Goal: Navigation & Orientation: Find specific page/section

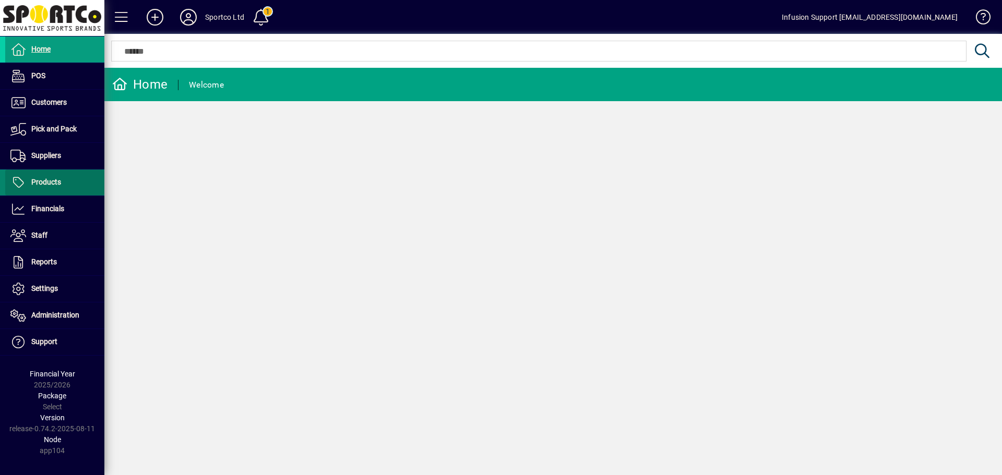
click at [51, 187] on span "Products" at bounding box center [33, 182] width 56 height 13
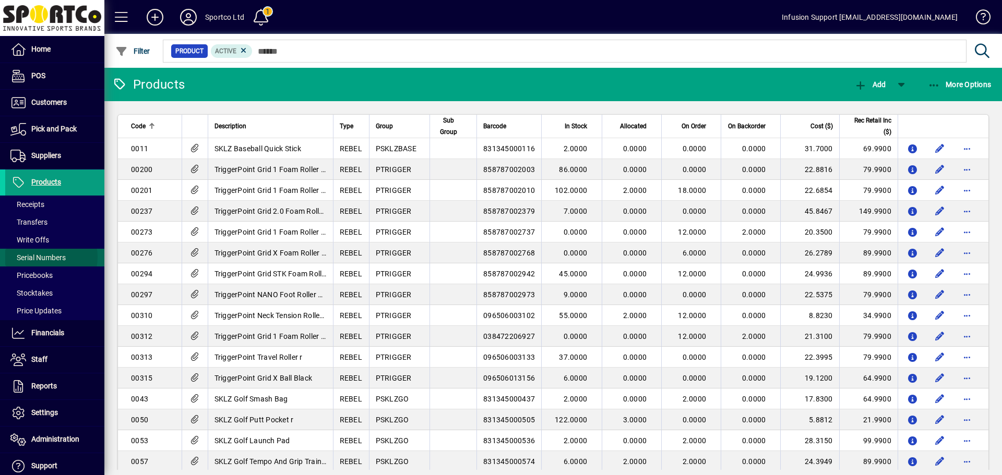
click at [46, 258] on span "Serial Numbers" at bounding box center [37, 258] width 55 height 8
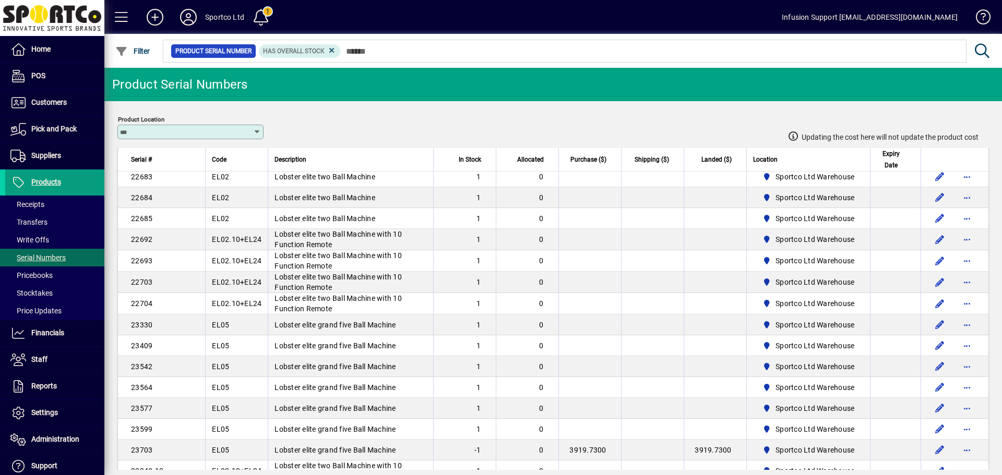
scroll to position [1409, 0]
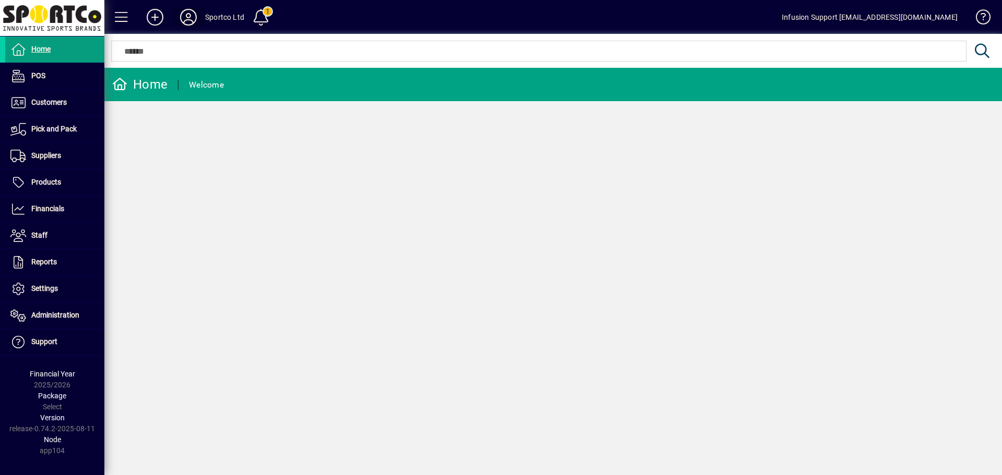
click at [191, 21] on icon at bounding box center [188, 17] width 21 height 17
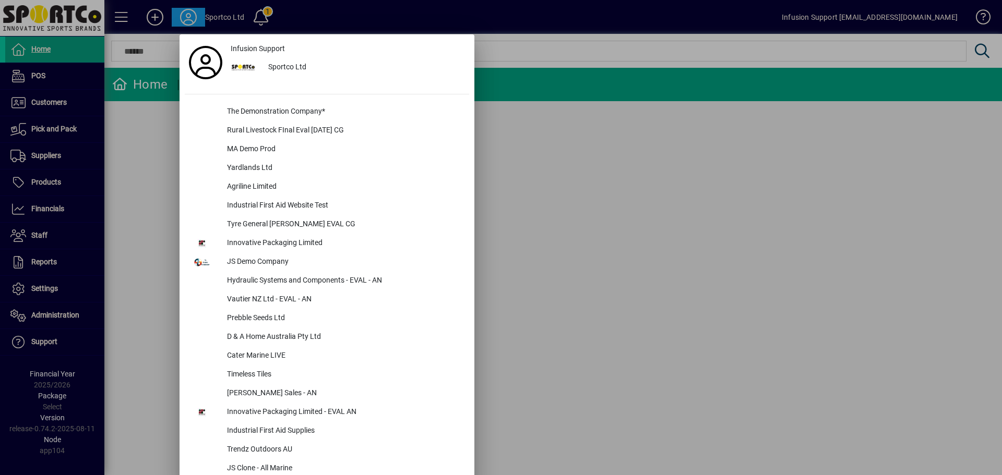
scroll to position [960, 0]
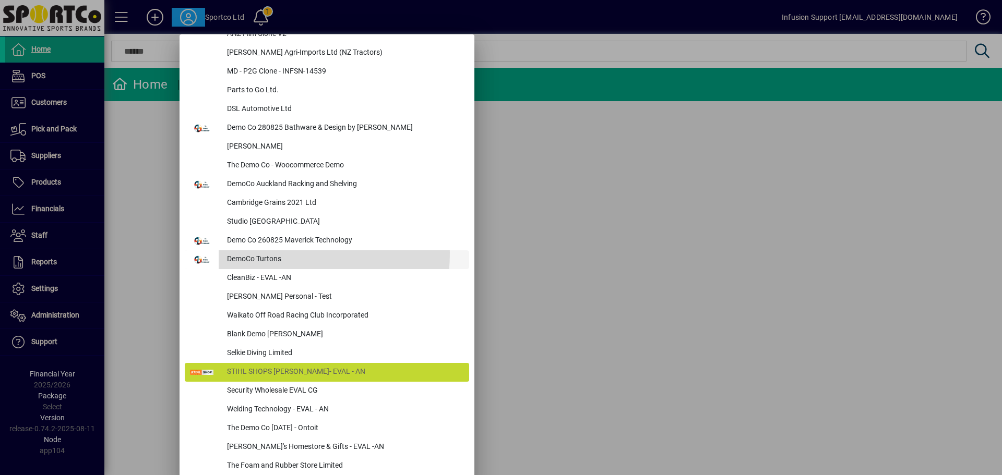
click at [263, 253] on div "DemoCo Turtons" at bounding box center [344, 259] width 250 height 19
